Goal: Find specific page/section: Find specific page/section

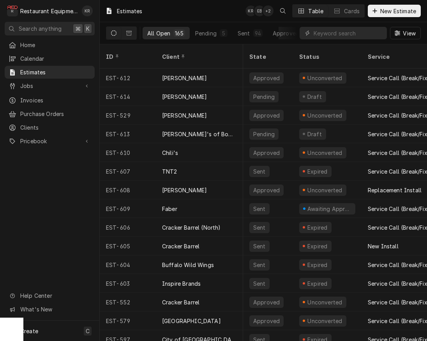
scroll to position [0, 520]
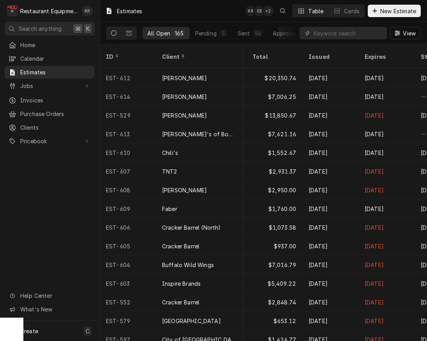
click at [338, 32] on input "Dynamic Content Wrapper" at bounding box center [348, 33] width 69 height 12
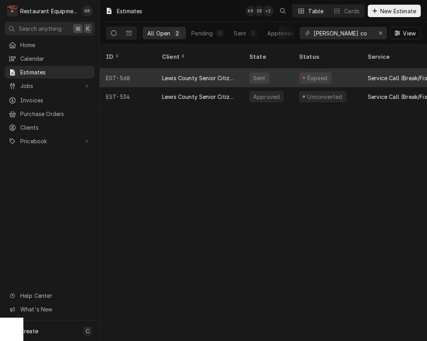
type input "lewis co"
click at [202, 74] on div "Lewis County Senior Citizens Center, Inc." at bounding box center [199, 78] width 75 height 8
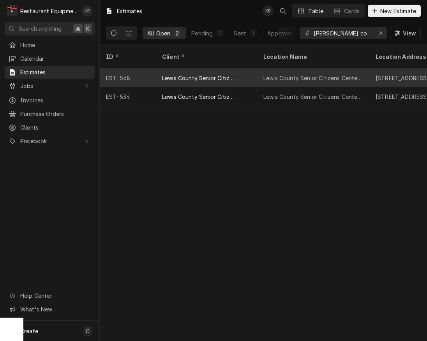
scroll to position [0, 208]
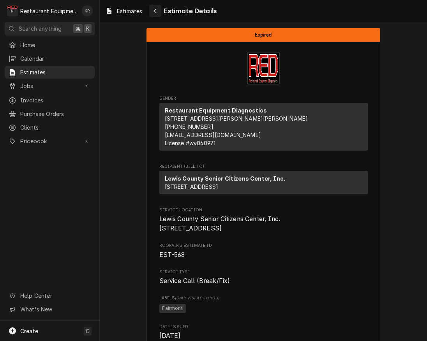
click at [157, 9] on icon "Navigate back" at bounding box center [155, 10] width 4 height 5
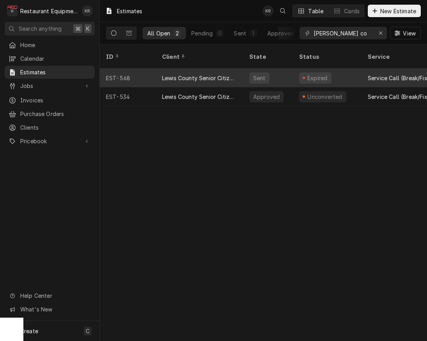
click at [294, 70] on div "Expired" at bounding box center [327, 78] width 69 height 19
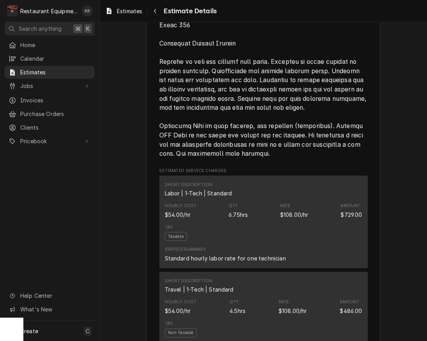
scroll to position [814, 0]
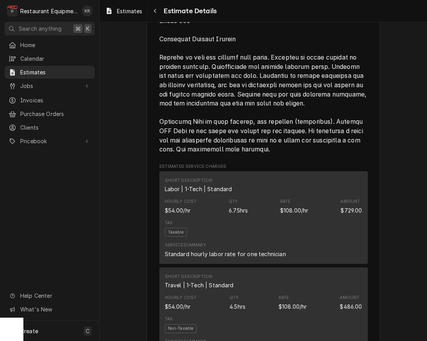
click at [296, 192] on div "Sender Restaurant Equipment Diagnostics 213 Glen Orchard Way Daniels, WV 25832 …" at bounding box center [263, 320] width 208 height 2076
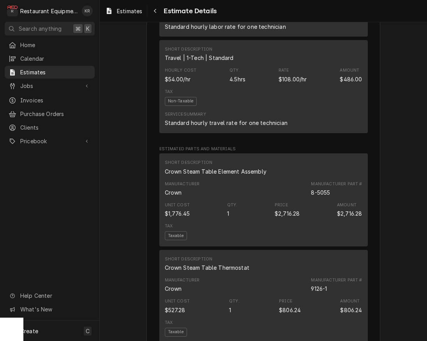
scroll to position [1043, 0]
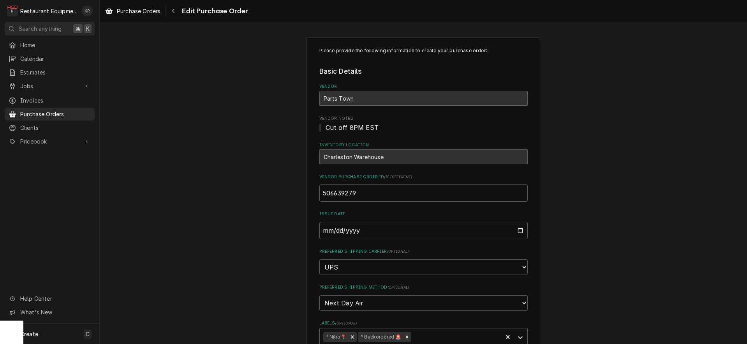
select select "4"
select select "3"
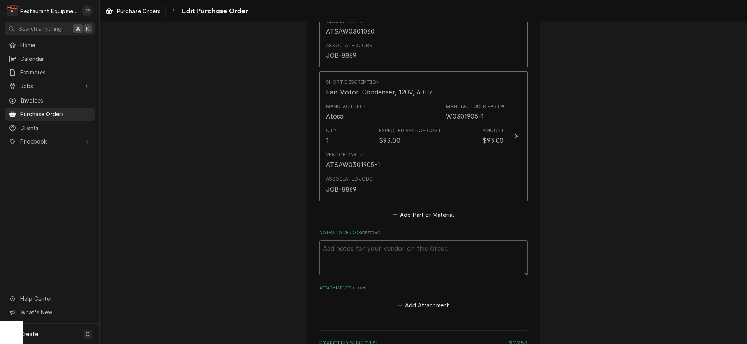
scroll to position [453, 0]
click at [133, 11] on span "Purchase Orders" at bounding box center [139, 11] width 44 height 8
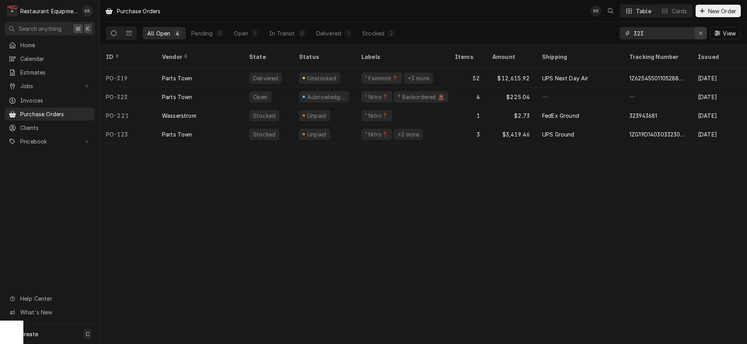
click at [704, 35] on div "Erase input" at bounding box center [701, 33] width 8 height 8
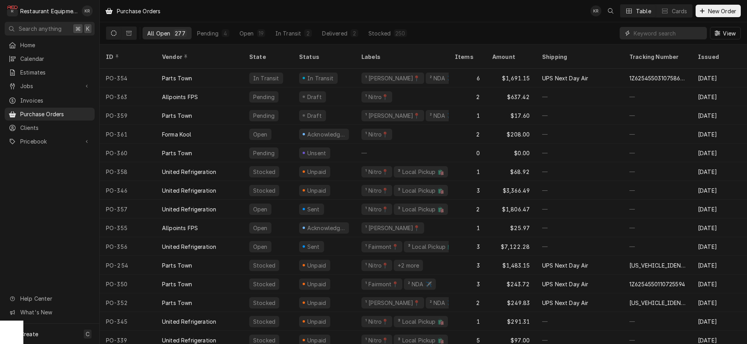
click at [652, 35] on input "Dynamic Content Wrapper" at bounding box center [668, 33] width 69 height 12
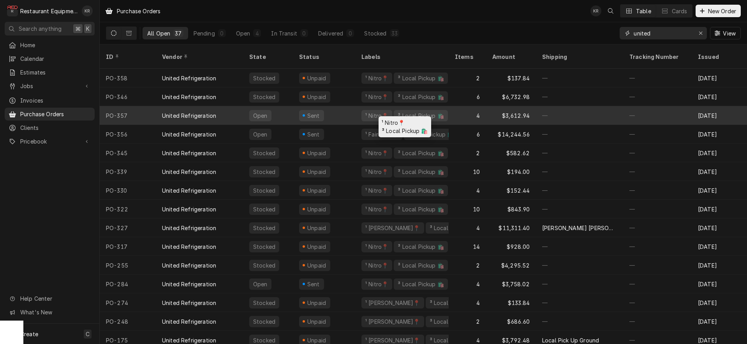
scroll to position [1, 0]
type input "united"
click at [381, 109] on div "¹ Nitro📍" at bounding box center [376, 114] width 31 height 11
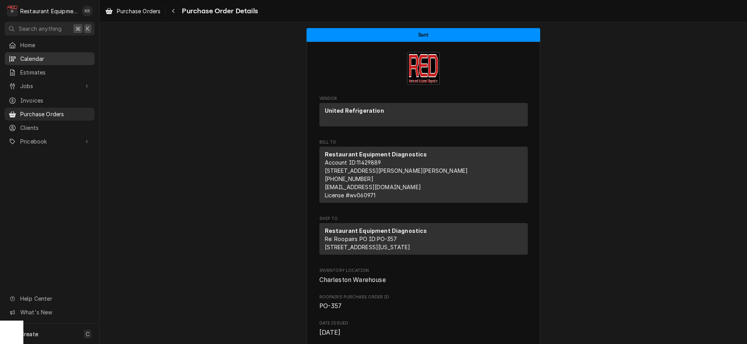
drag, startPoint x: 182, startPoint y: 15, endPoint x: 61, endPoint y: 55, distance: 127.5
click at [181, 15] on div "Purchase Order Details" at bounding box center [212, 11] width 91 height 12
click at [175, 11] on icon "Navigate back" at bounding box center [174, 10] width 4 height 5
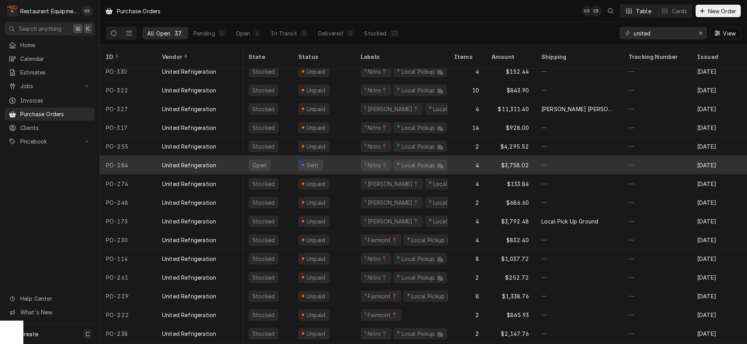
scroll to position [113, 1]
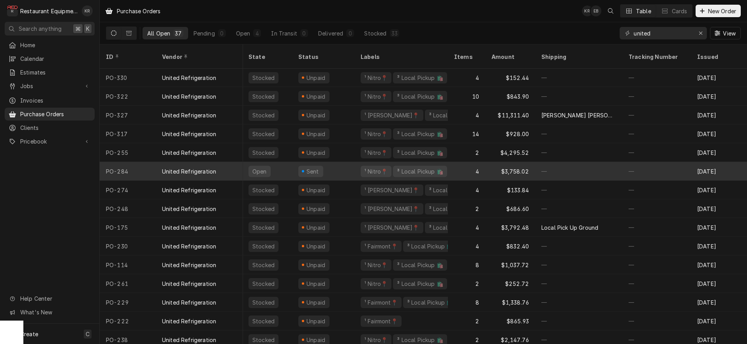
click at [425, 167] on div "³ Local Pickup 🛍️" at bounding box center [420, 171] width 48 height 8
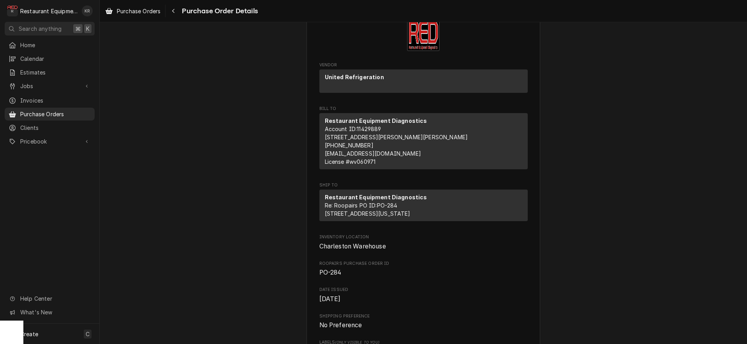
scroll to position [32, 0]
click at [173, 11] on icon "Navigate back" at bounding box center [174, 10] width 4 height 5
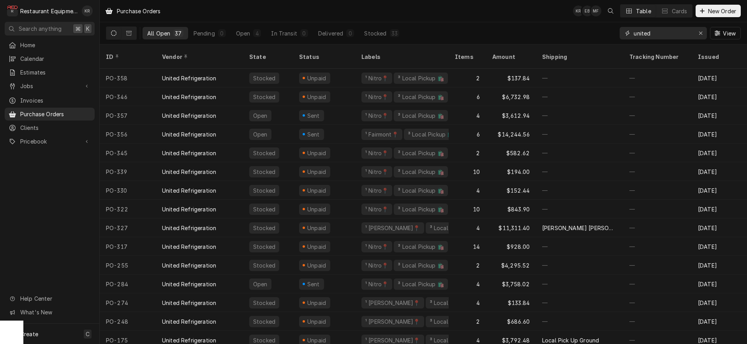
click at [696, 33] on button "Erase input" at bounding box center [700, 33] width 12 height 12
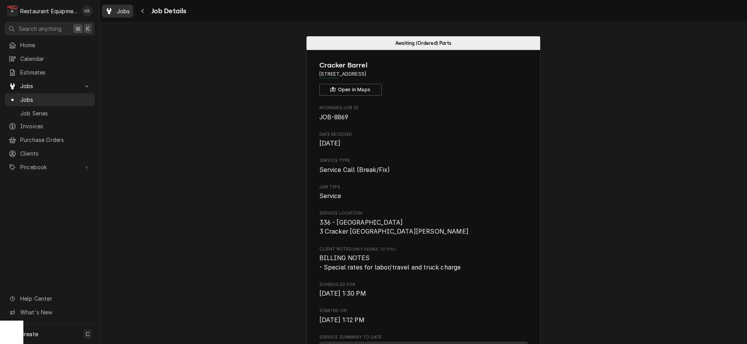
scroll to position [0, 11]
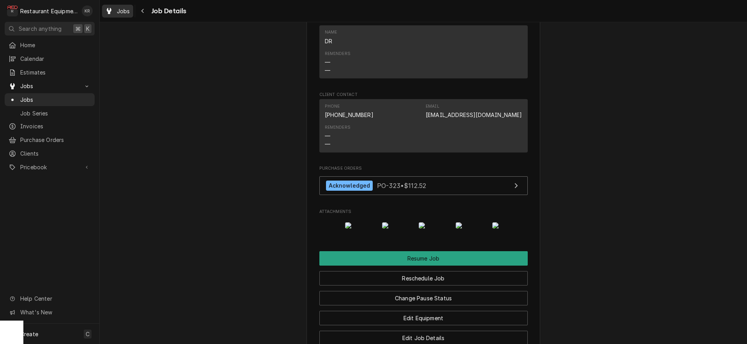
click at [119, 12] on span "Jobs" at bounding box center [123, 11] width 13 height 8
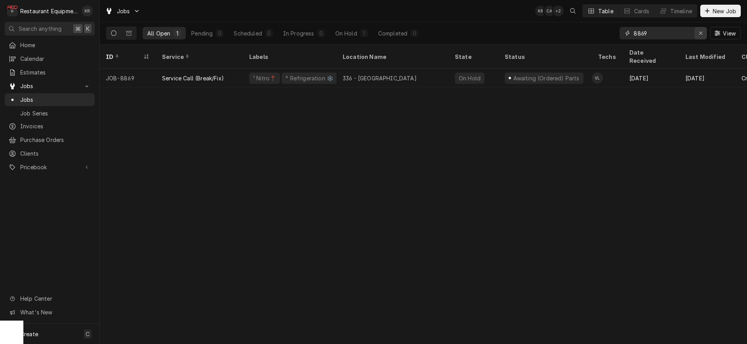
click at [700, 33] on icon "Erase input" at bounding box center [700, 33] width 3 height 3
